Goal: Find specific page/section: Find specific page/section

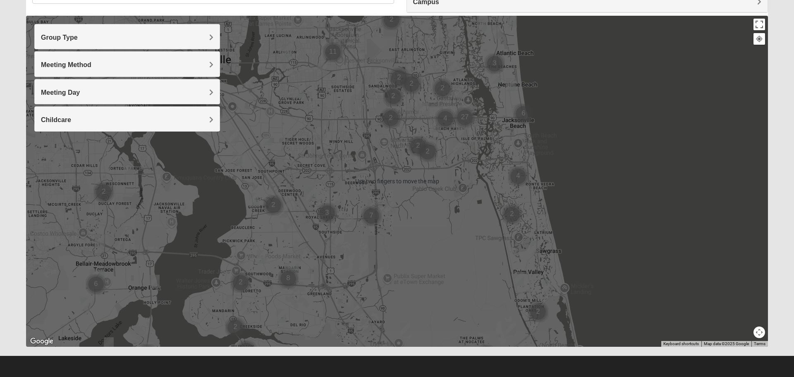
scroll to position [78, 0]
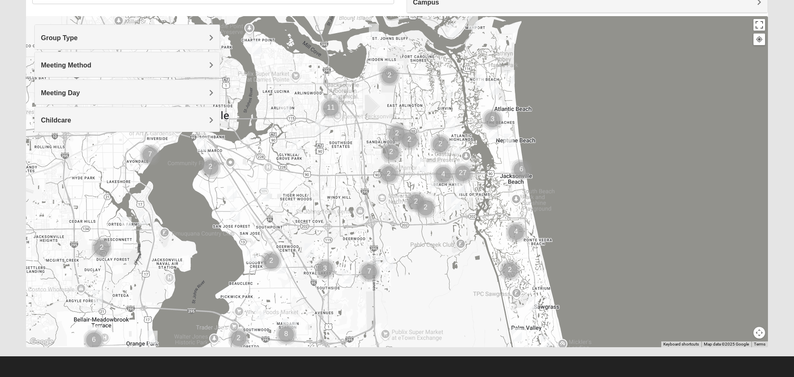
click at [689, 10] on div "Campus" at bounding box center [587, 1] width 361 height 22
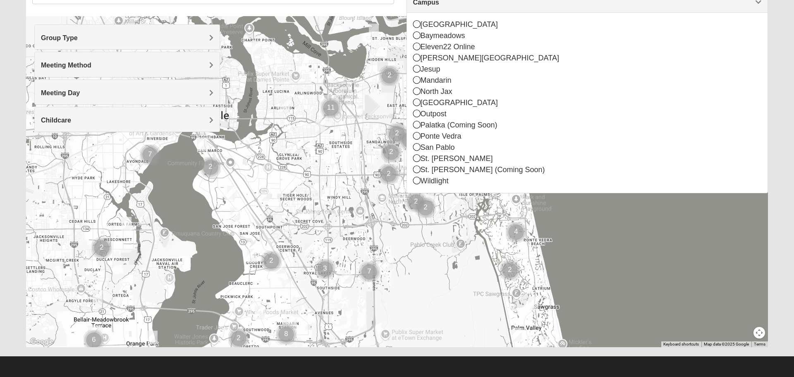
click at [464, 108] on div "[GEOGRAPHIC_DATA]" at bounding box center [587, 102] width 349 height 11
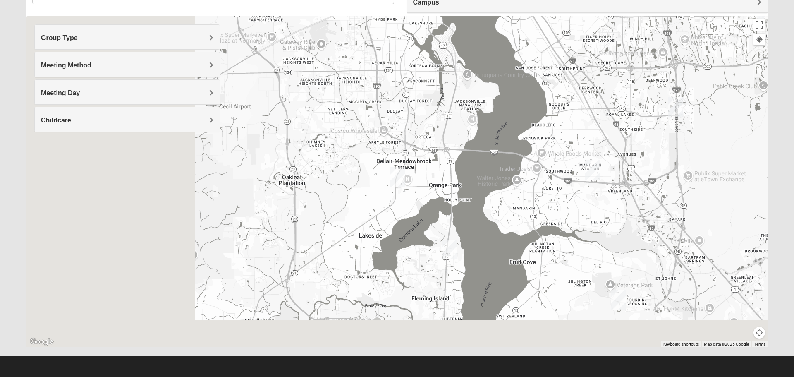
click at [455, 106] on div at bounding box center [397, 181] width 742 height 331
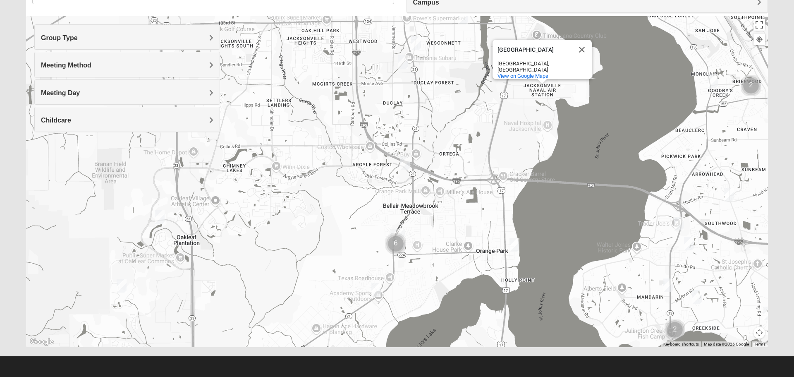
click at [393, 241] on div "[GEOGRAPHIC_DATA] [GEOGRAPHIC_DATA] [GEOGRAPHIC_DATA], [GEOGRAPHIC_DATA] View o…" at bounding box center [397, 181] width 742 height 331
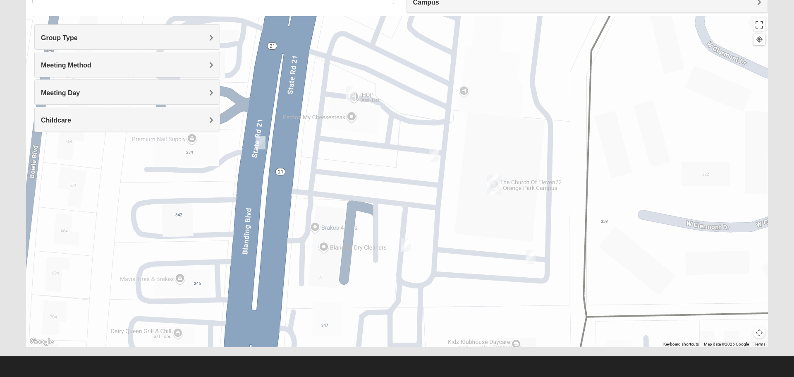
click at [495, 181] on img "Orange Park" at bounding box center [494, 184] width 22 height 26
click at [533, 258] on img "On Campus Mens Ferreira 32073" at bounding box center [530, 257] width 17 height 20
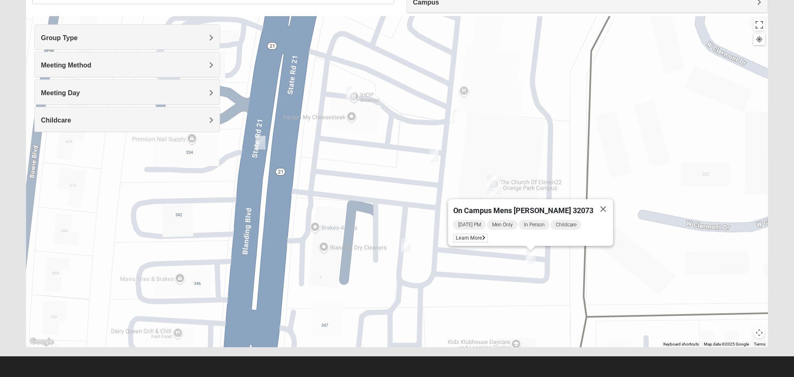
click at [402, 249] on img "On Campus Mixed Mauldin 32073" at bounding box center [406, 245] width 17 height 20
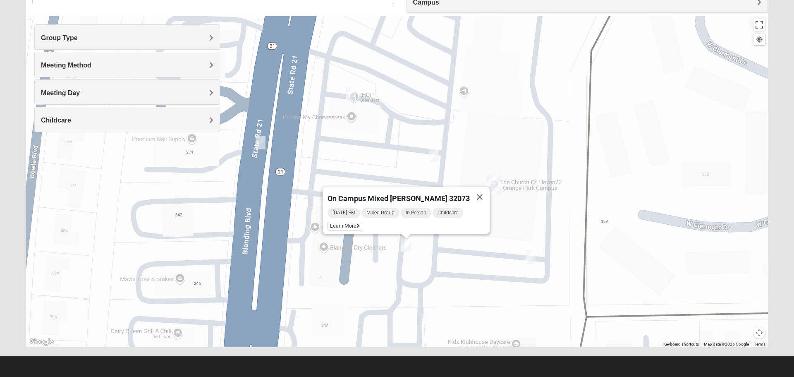
click at [434, 158] on img "On Campus Mixed Mitchell 32073" at bounding box center [434, 155] width 17 height 20
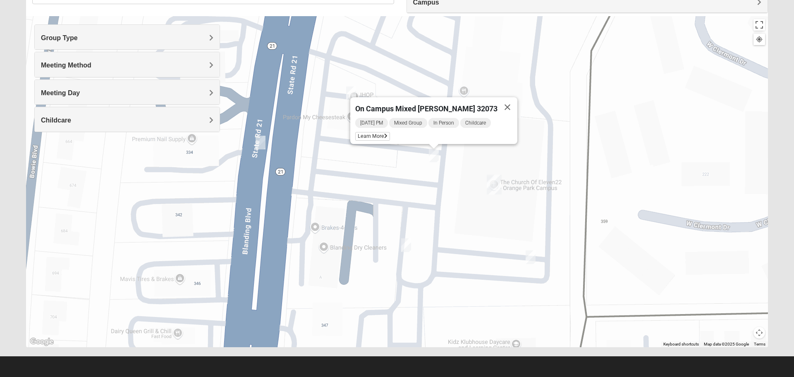
click at [352, 97] on img "On Campus Mixed Frakes 32073" at bounding box center [351, 93] width 17 height 20
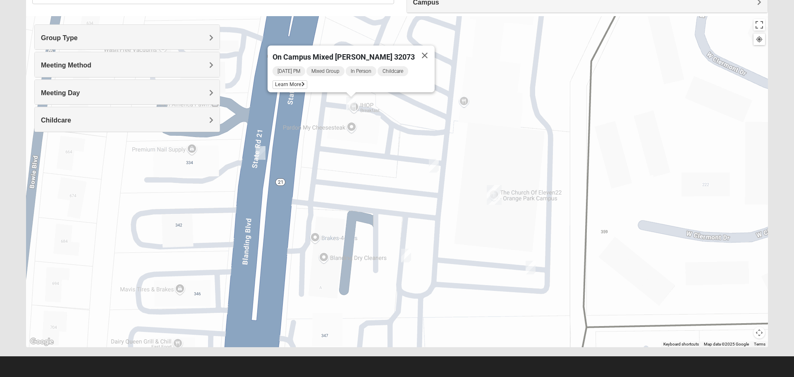
click at [260, 148] on img "1825 Women Hearons" at bounding box center [260, 153] width 17 height 20
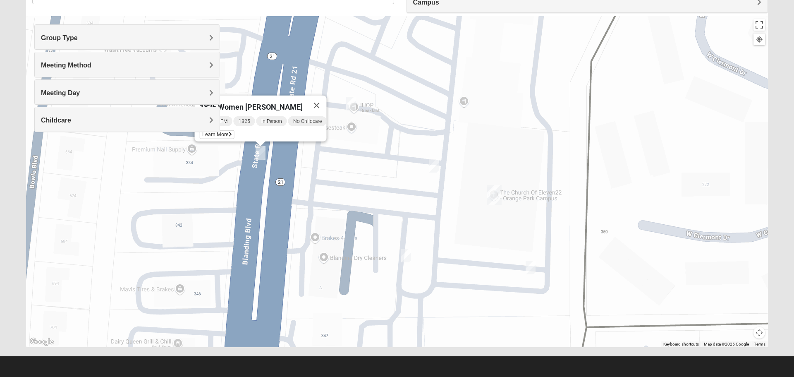
click at [327, 96] on button "Close" at bounding box center [317, 106] width 20 height 20
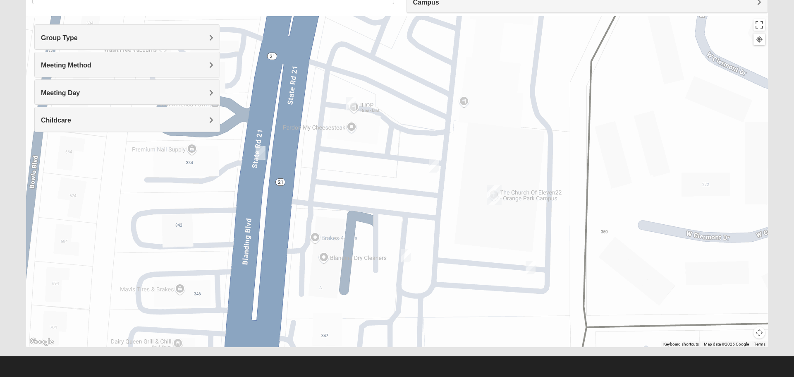
click at [260, 150] on img "1825 Women Hearons" at bounding box center [260, 153] width 17 height 20
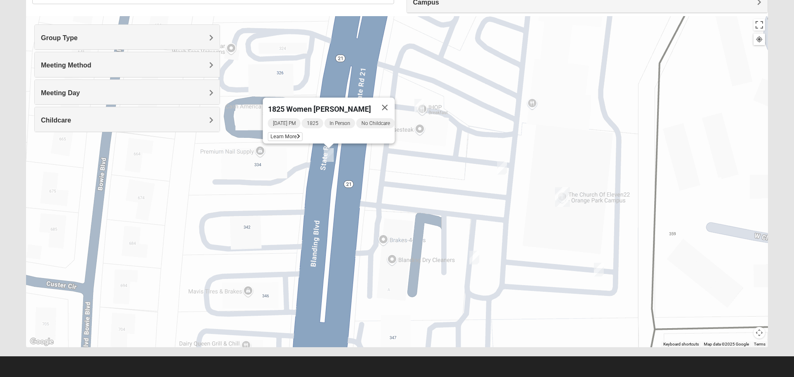
click at [392, 106] on button "Close" at bounding box center [385, 108] width 20 height 20
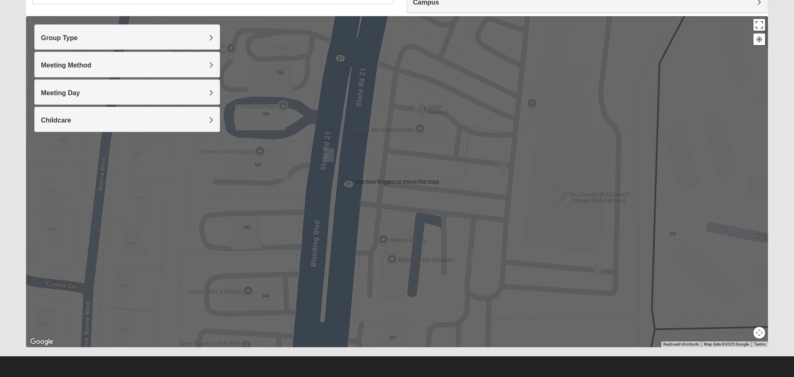
scroll to position [79, 0]
